Goal: Find specific page/section: Find specific page/section

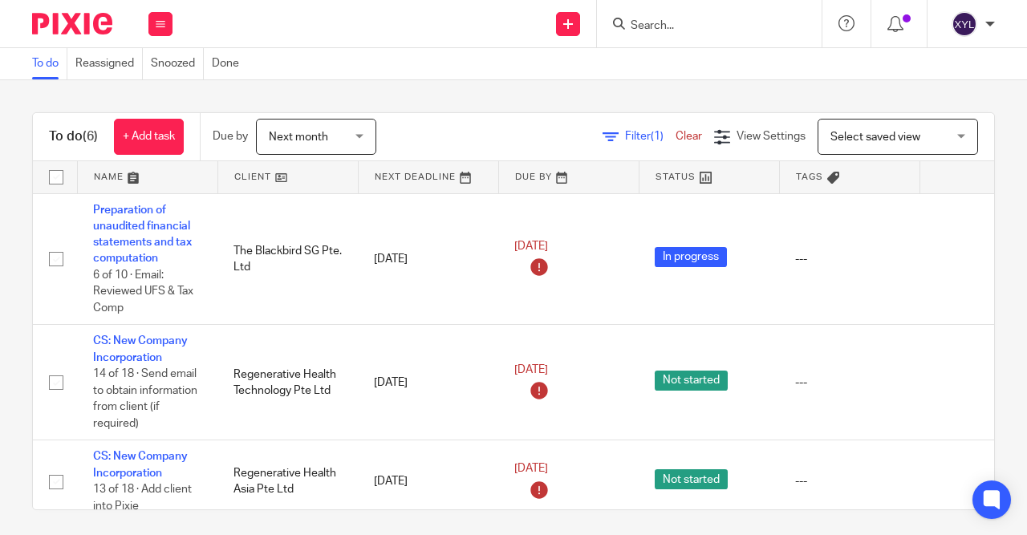
click at [708, 15] on form at bounding box center [714, 24] width 171 height 20
click at [689, 18] on form at bounding box center [714, 24] width 171 height 20
click at [660, 19] on input "Search" at bounding box center [701, 26] width 144 height 14
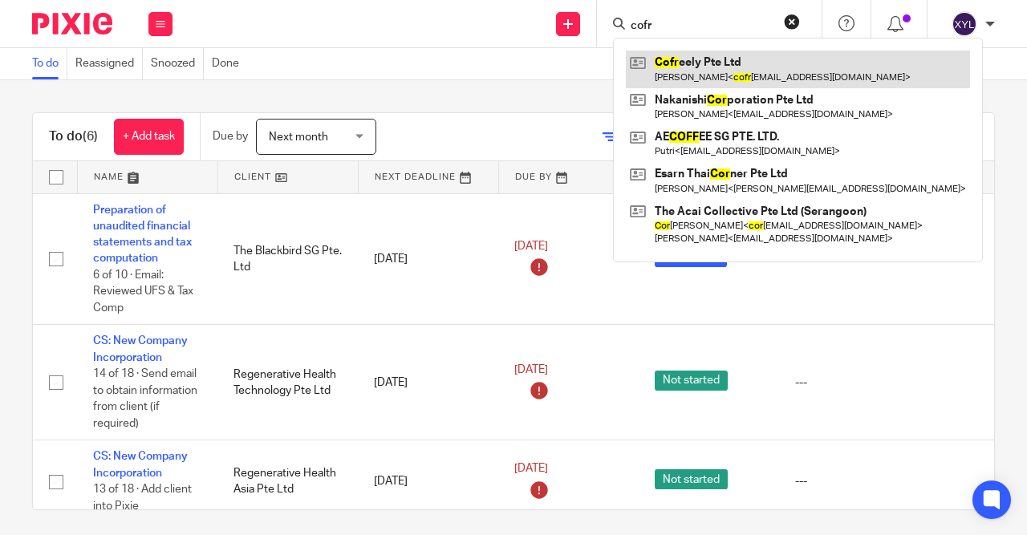
type input "cofr"
click at [684, 70] on link at bounding box center [798, 69] width 344 height 37
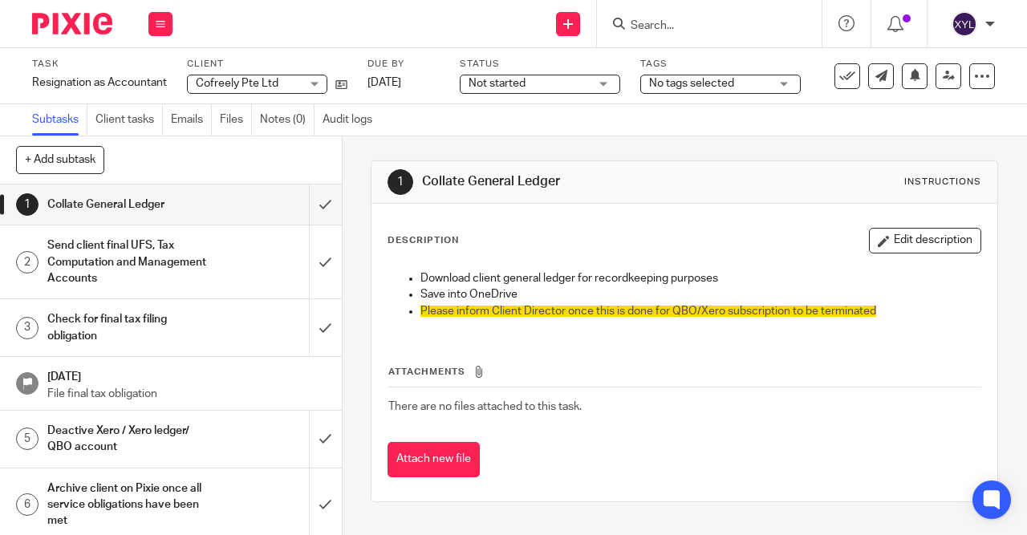
click at [209, 241] on h1 "Send client final UFS, Tax Computation and Management Accounts" at bounding box center [129, 261] width 164 height 57
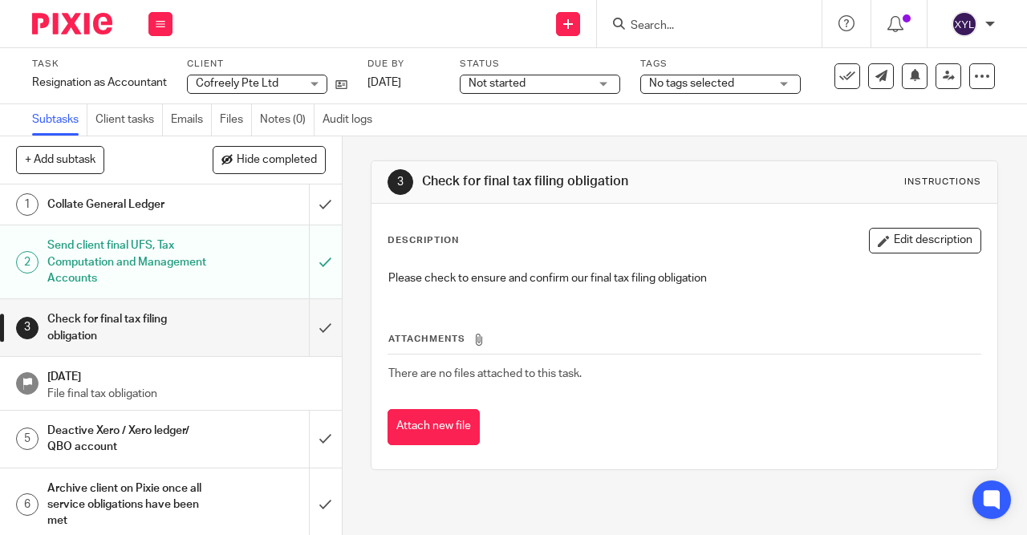
scroll to position [5, 0]
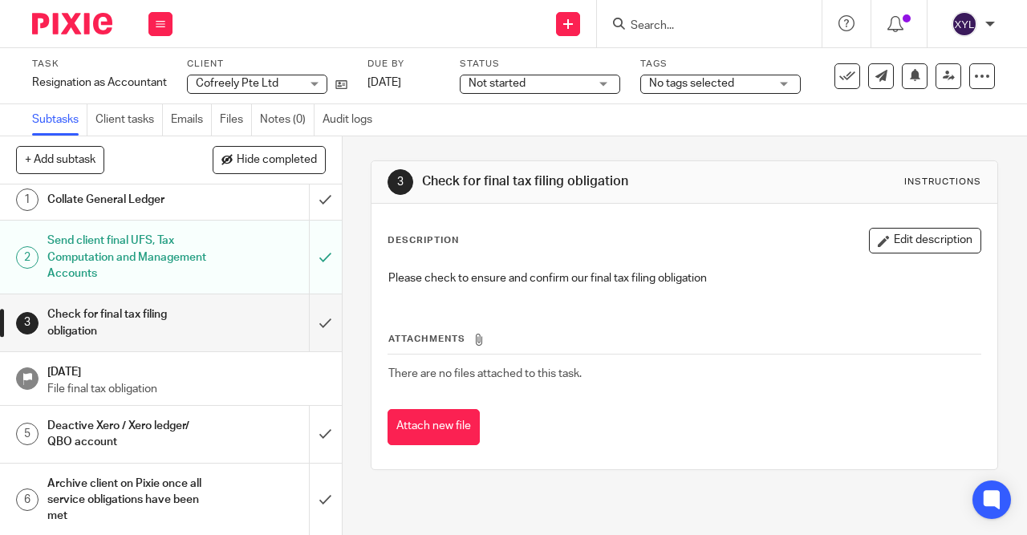
click at [219, 427] on div "Deactive Xero / Xero ledger/ QBO account" at bounding box center [169, 434] width 245 height 41
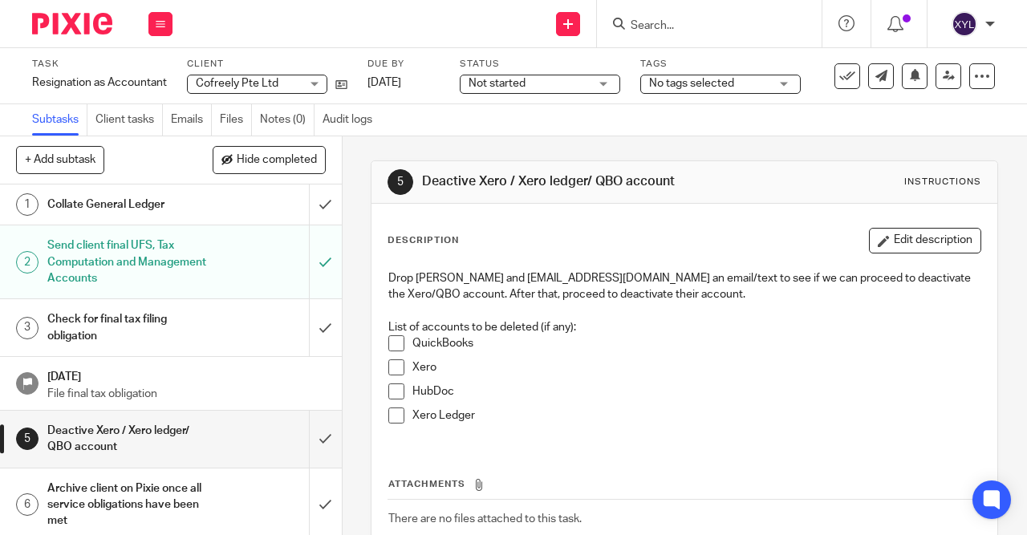
scroll to position [5, 0]
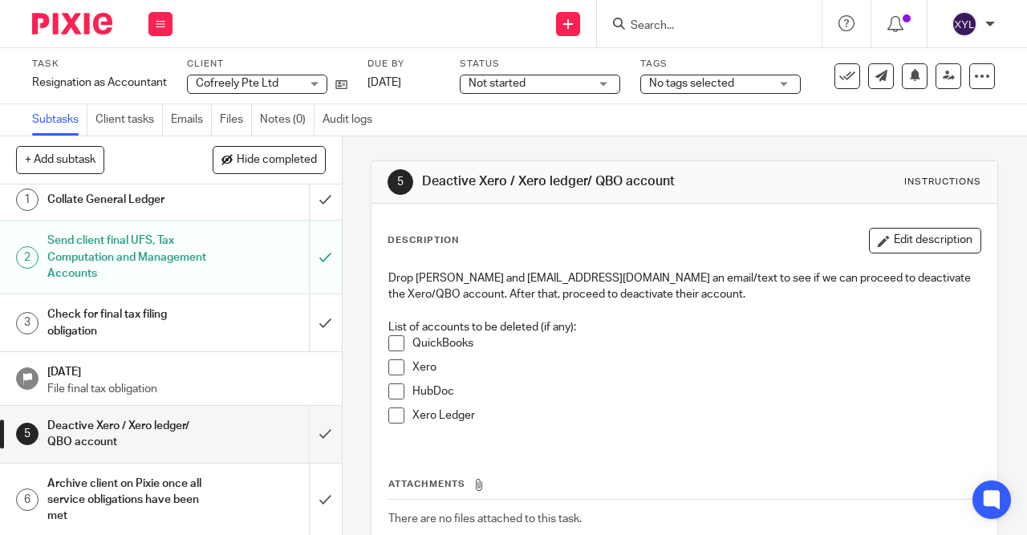
click at [196, 375] on h1 "[DATE]" at bounding box center [186, 370] width 278 height 20
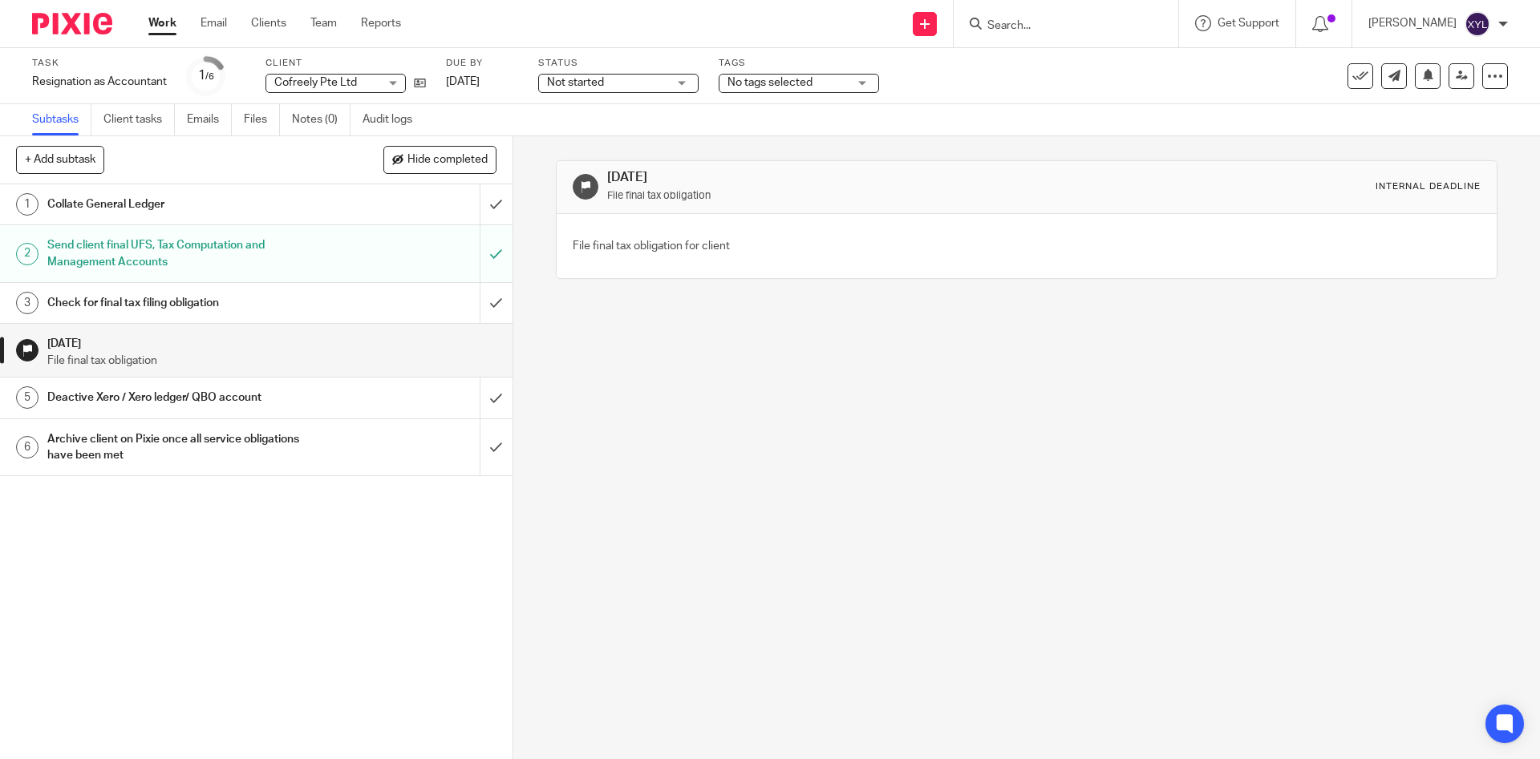
click at [1026, 14] on form at bounding box center [1071, 24] width 171 height 20
click at [1026, 26] on input "Search" at bounding box center [1058, 26] width 144 height 14
click at [1026, 27] on input "Search" at bounding box center [1058, 26] width 144 height 14
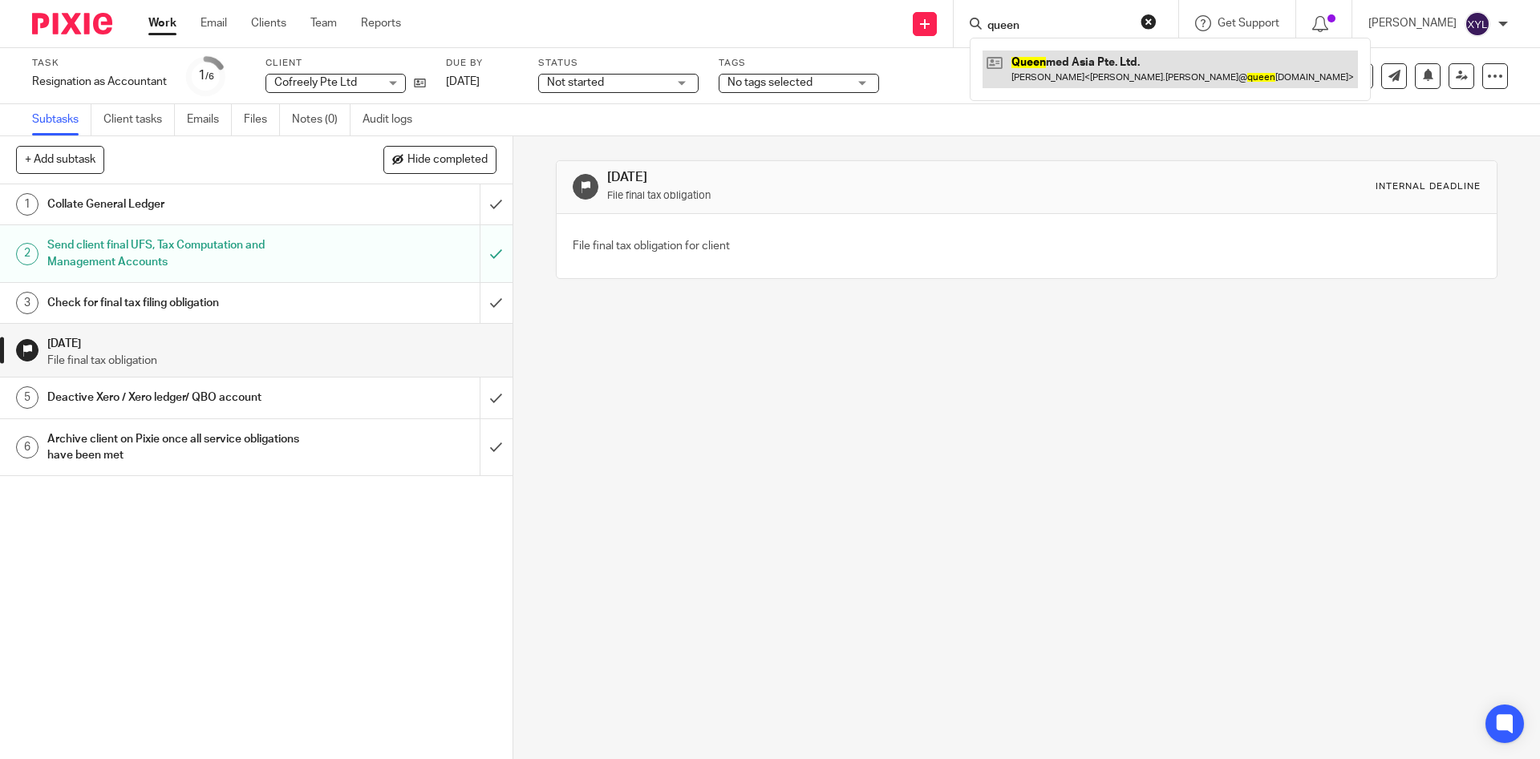
type input "queen"
click at [1026, 74] on link at bounding box center [1169, 69] width 375 height 37
